Goal: Check status: Verify the current state of an ongoing process or item

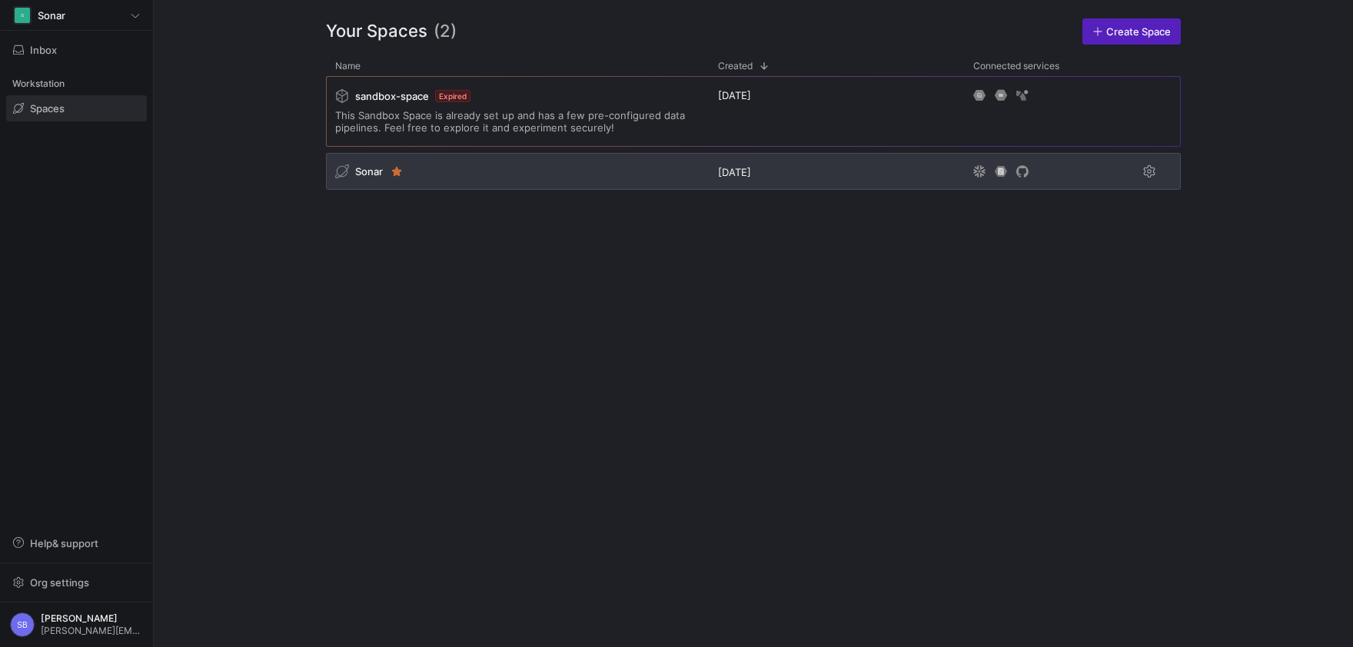
click at [369, 168] on span "Sonar" at bounding box center [369, 171] width 28 height 12
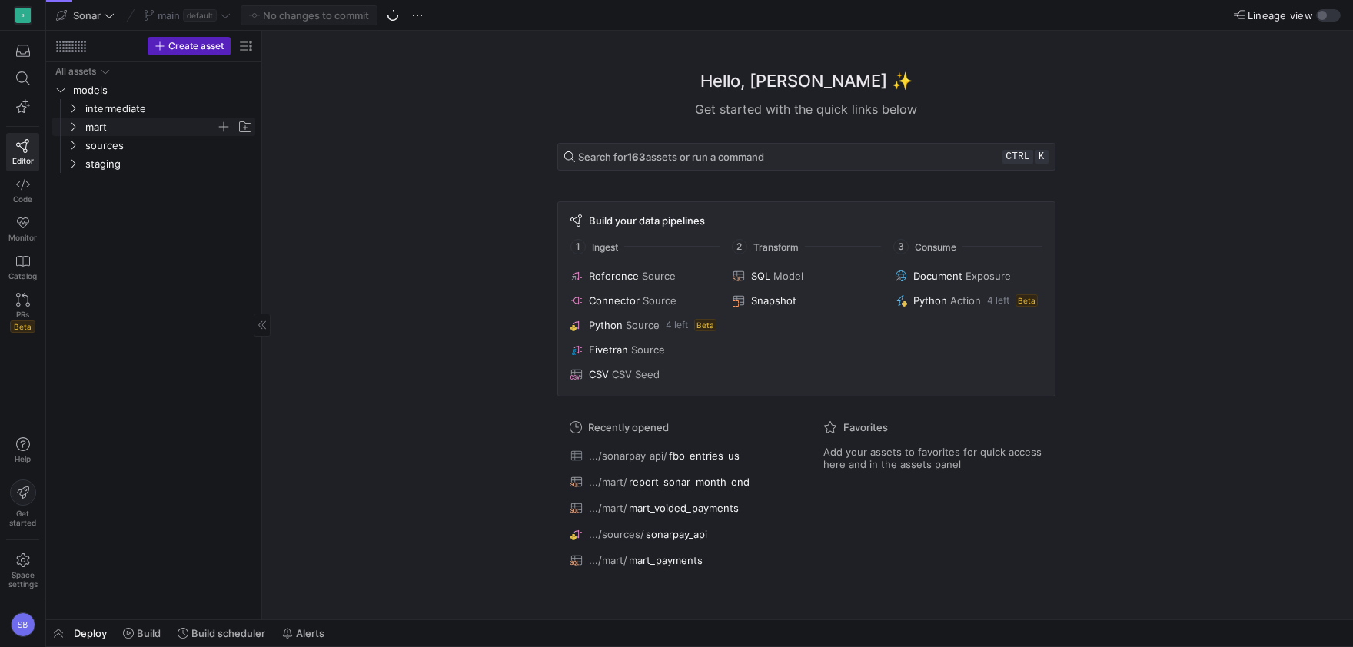
click at [85, 130] on span "mart" at bounding box center [159, 126] width 189 height 17
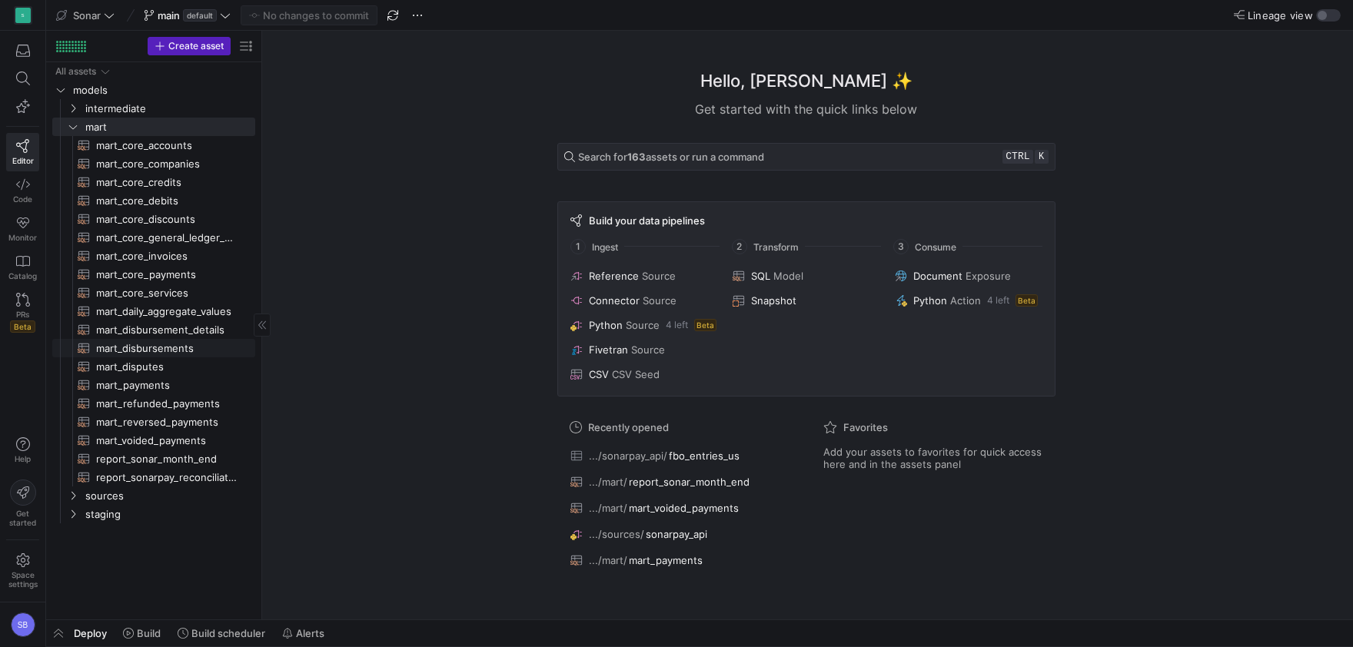
click at [161, 343] on span "mart_disbursements​​​​​​​​​​" at bounding box center [166, 349] width 141 height 18
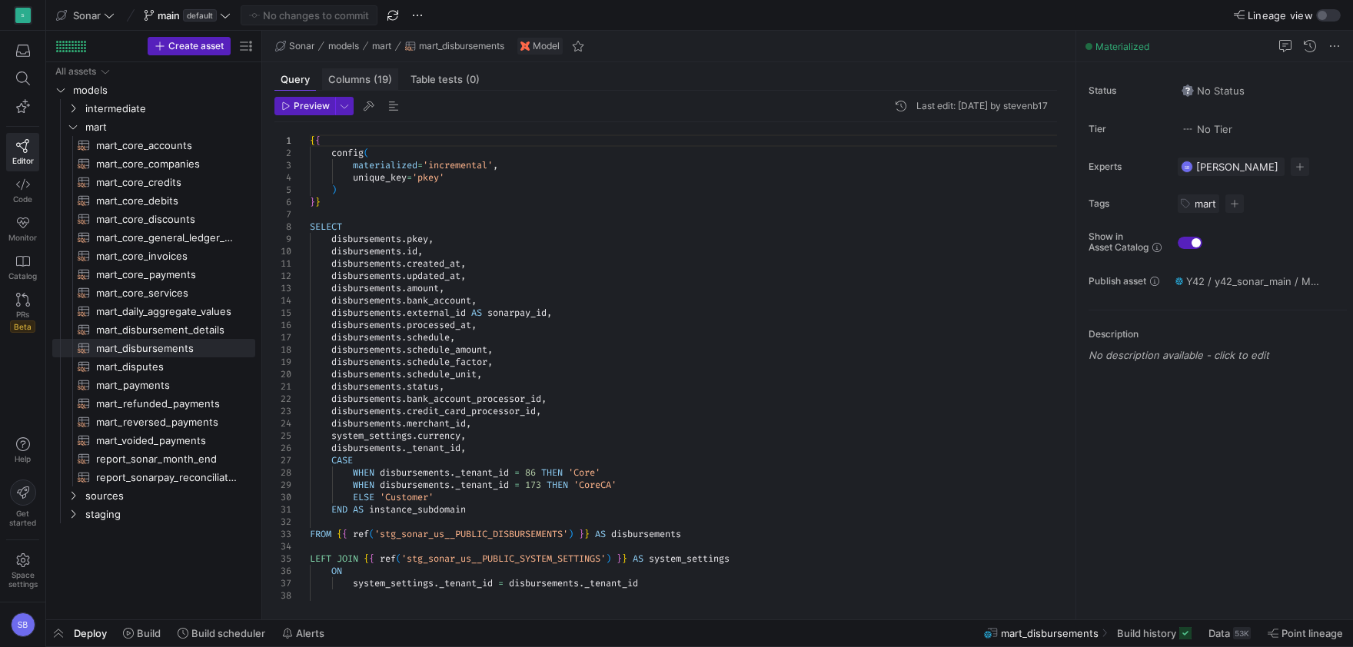
click at [360, 81] on span "Columns (19)" at bounding box center [360, 80] width 64 height 10
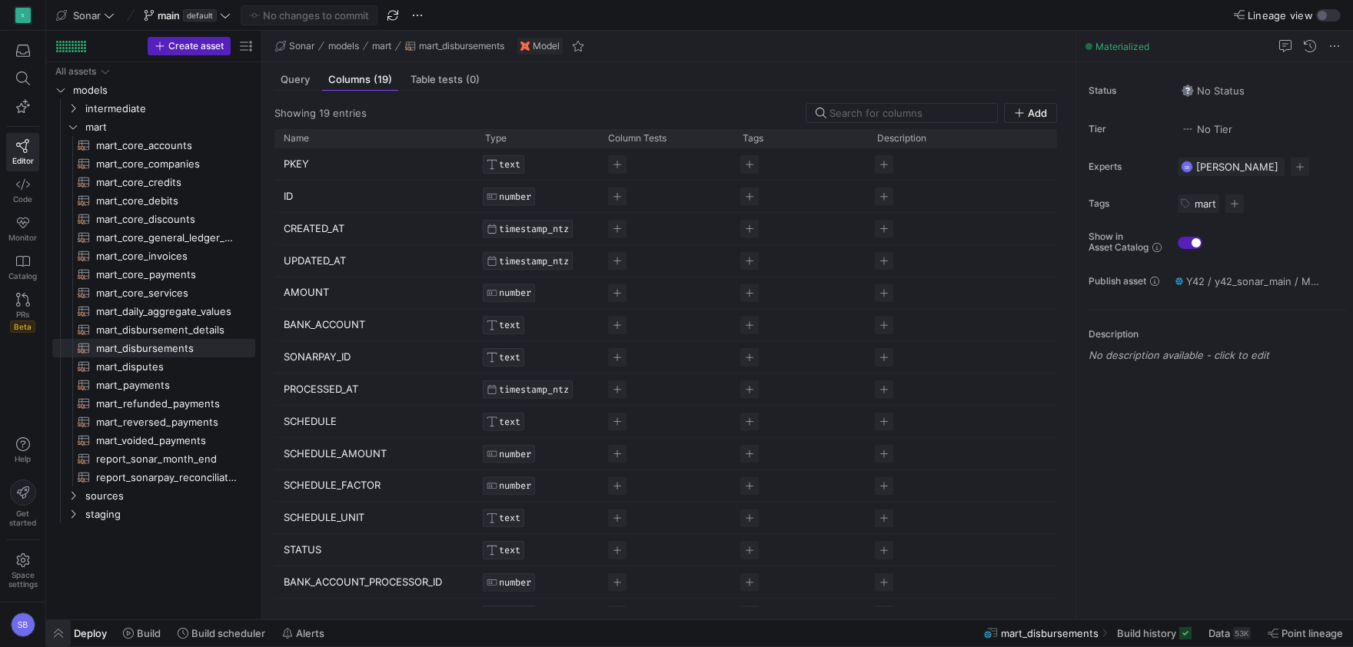
click at [59, 638] on span "button" at bounding box center [58, 633] width 25 height 26
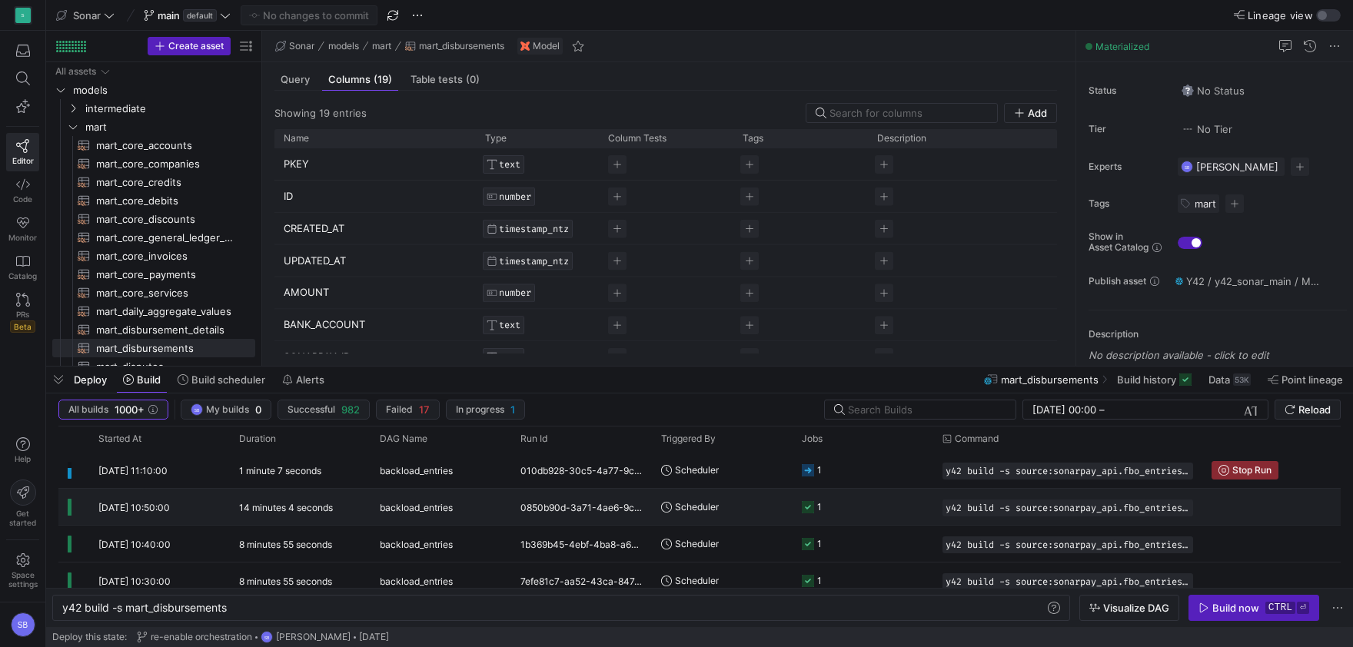
click at [277, 513] on y42-duration "14 minutes 4 seconds" at bounding box center [286, 508] width 94 height 12
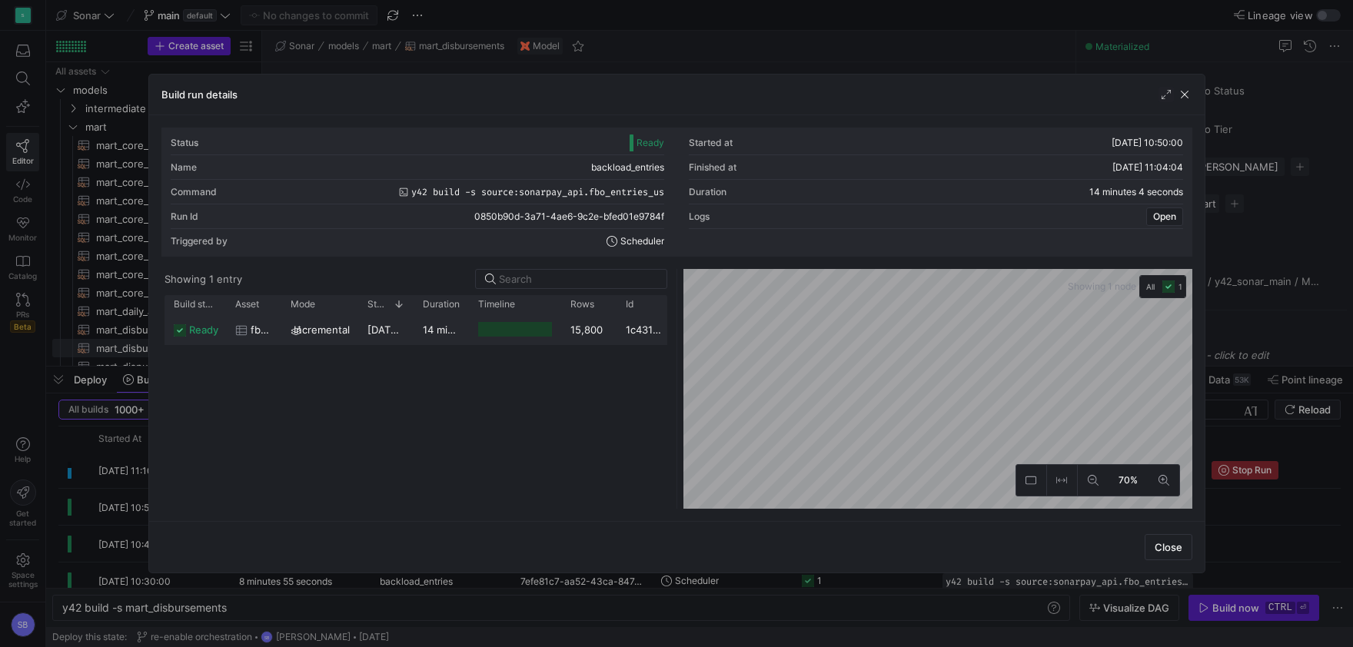
click at [421, 334] on div "14 minutes 1 second" at bounding box center [440, 329] width 55 height 30
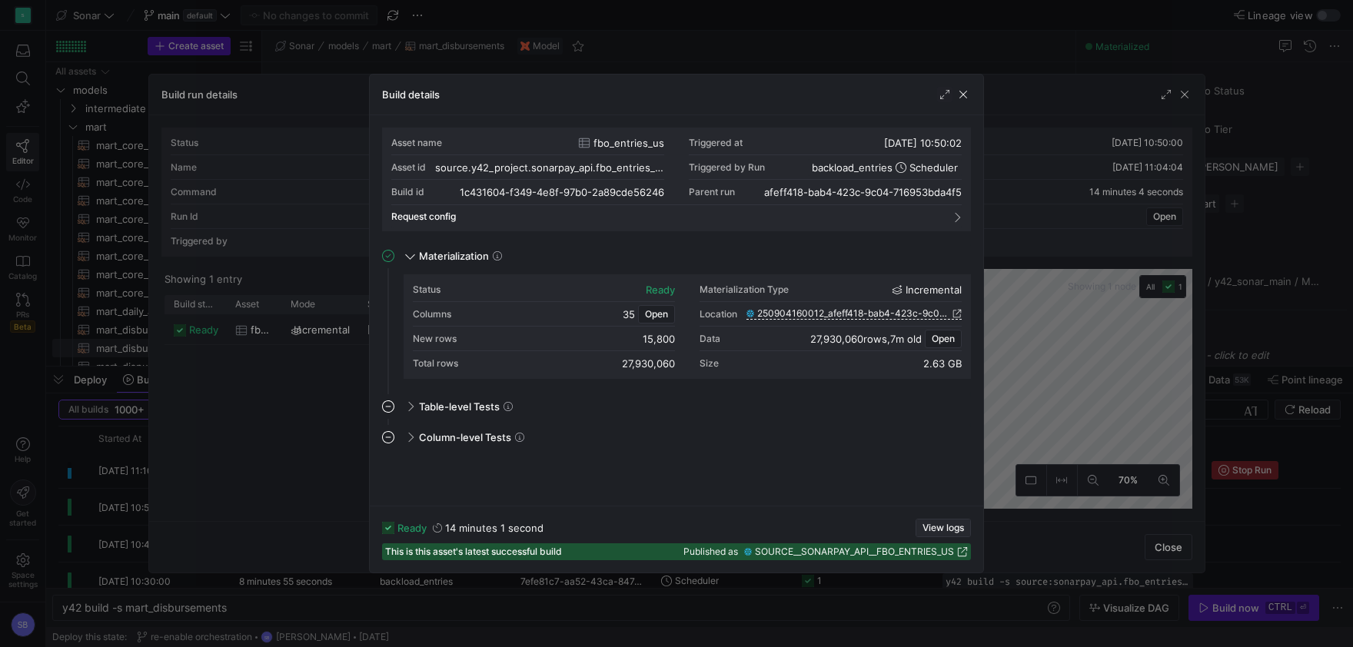
click at [933, 526] on span "View logs" at bounding box center [943, 528] width 42 height 11
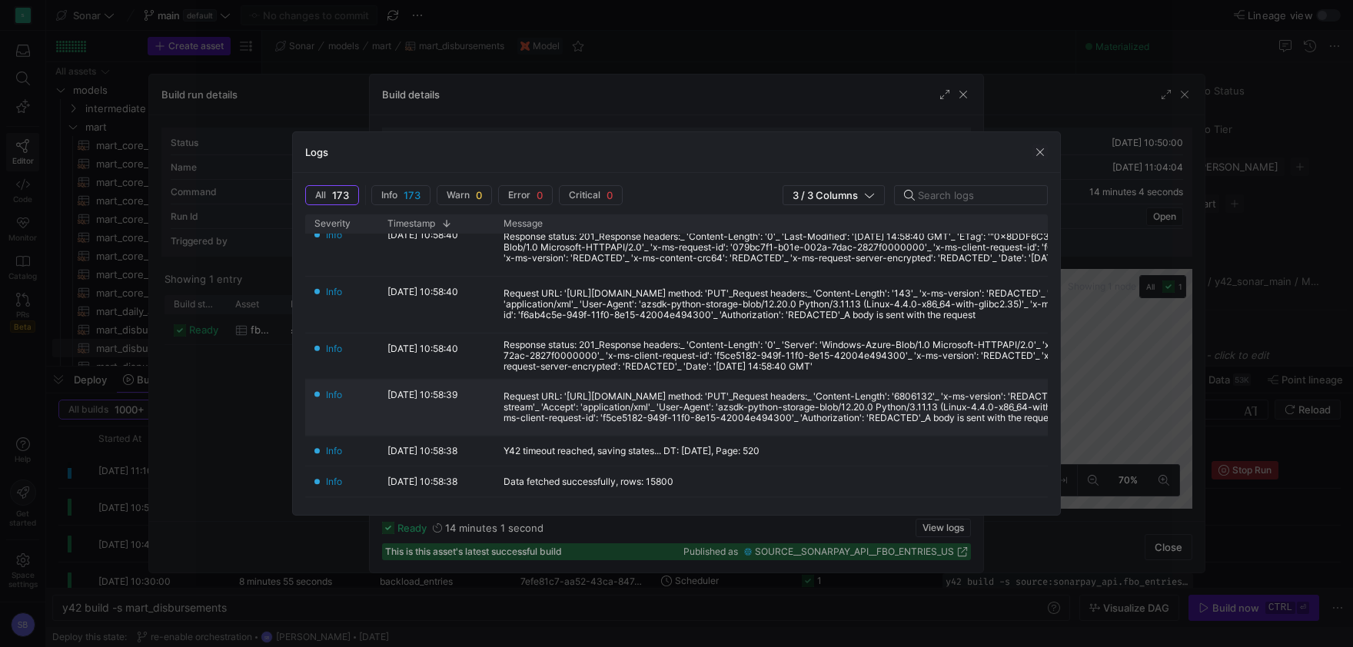
scroll to position [287, 0]
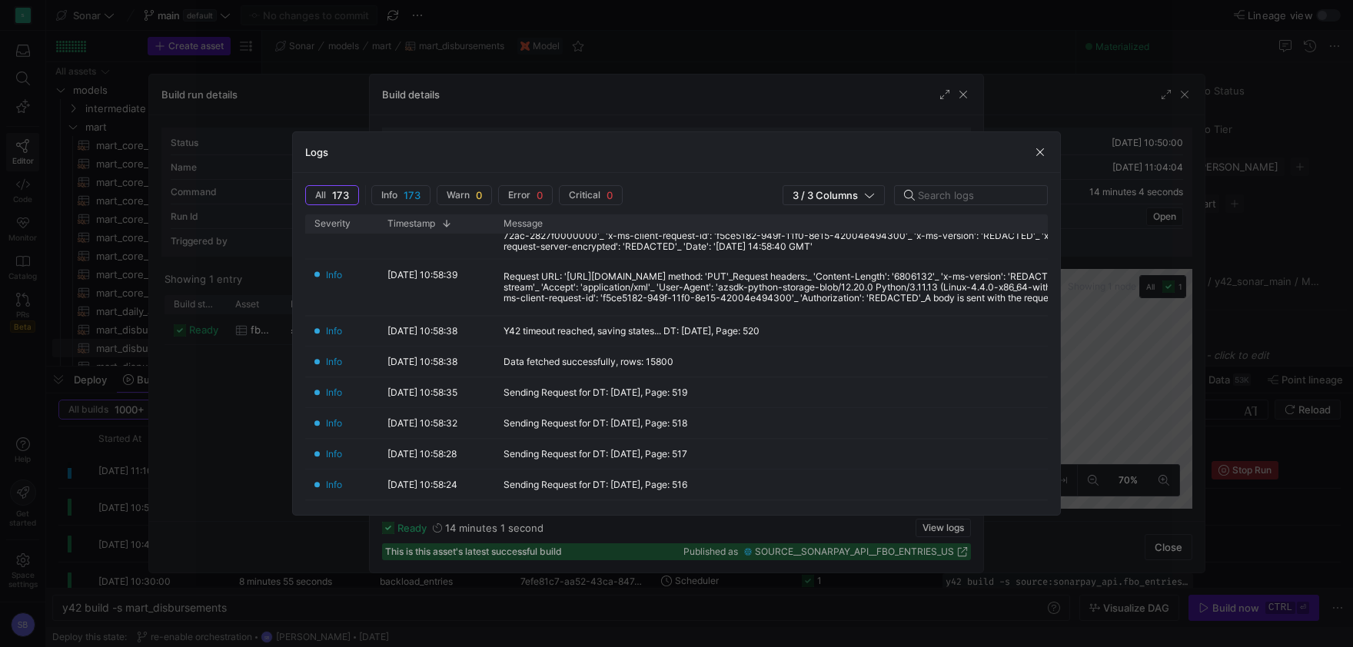
click at [1041, 144] on div "Logs" at bounding box center [676, 152] width 767 height 41
click at [1041, 148] on span "button" at bounding box center [1039, 151] width 15 height 15
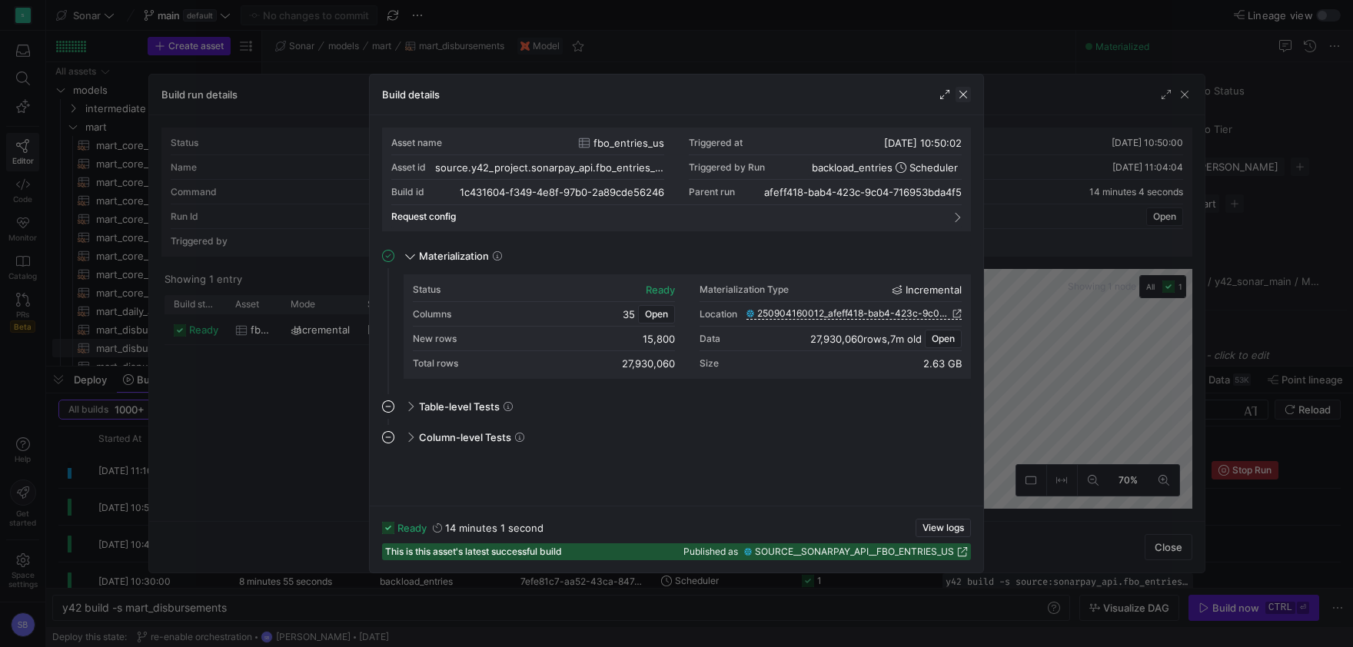
click at [969, 89] on span "button" at bounding box center [962, 94] width 15 height 15
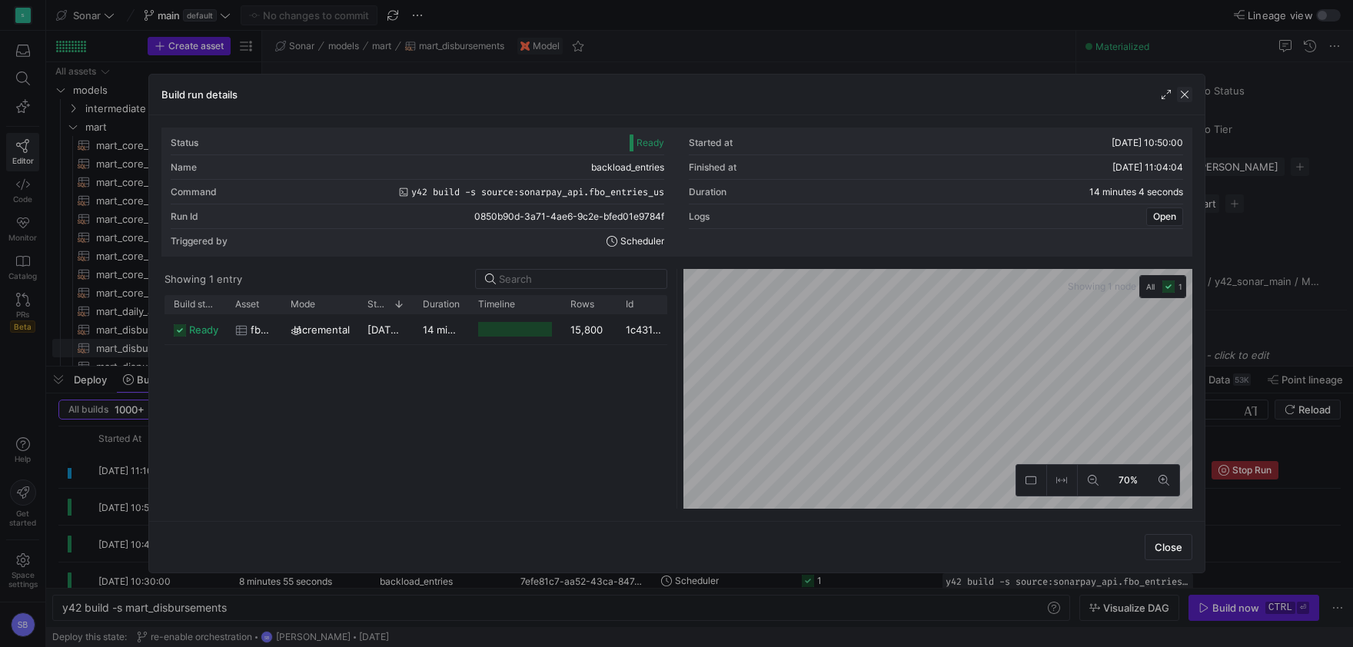
click at [1184, 91] on span "button" at bounding box center [1184, 94] width 15 height 15
